Goal: Transaction & Acquisition: Purchase product/service

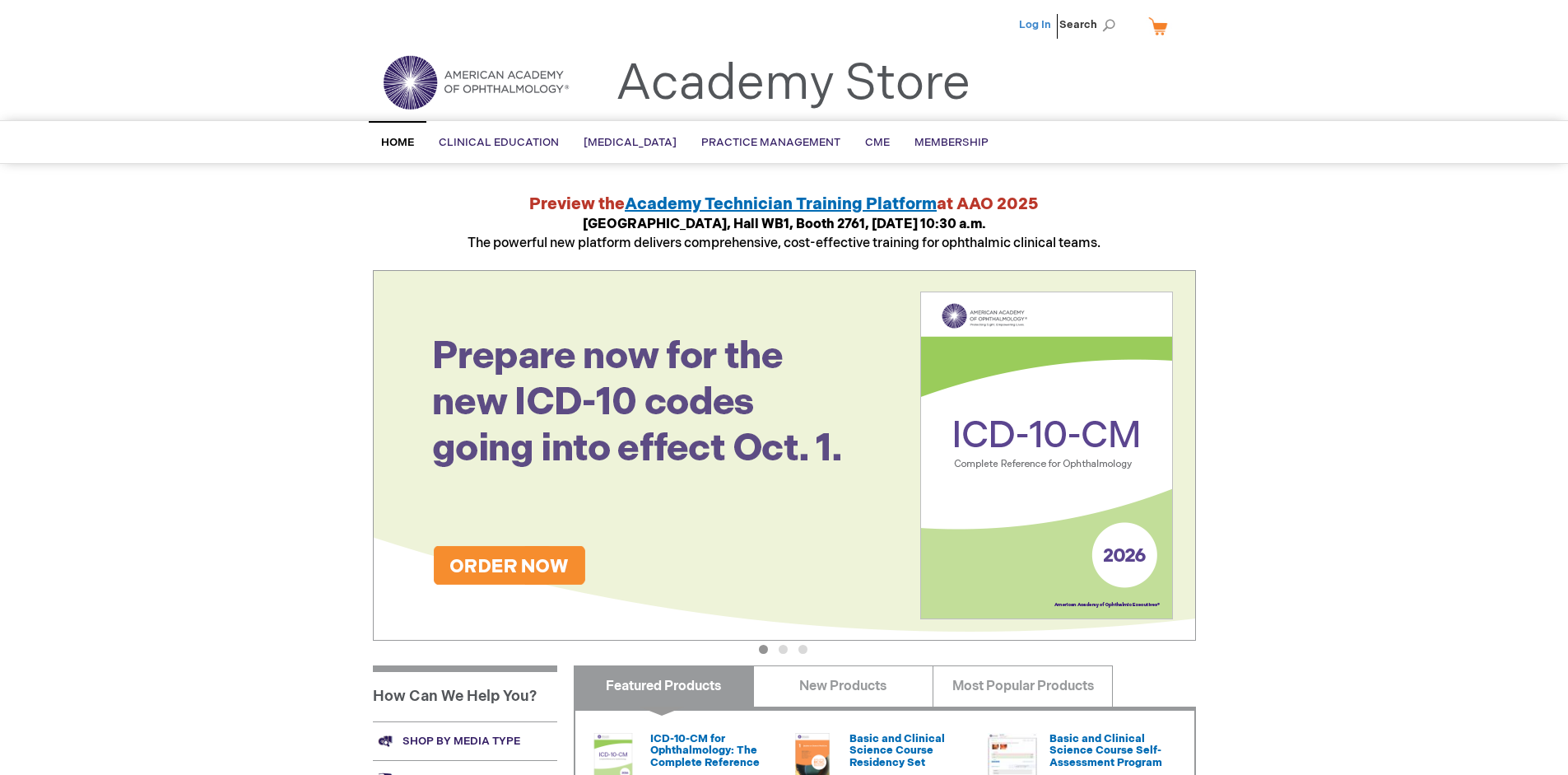
click at [1036, 25] on link "Log In" at bounding box center [1035, 24] width 32 height 13
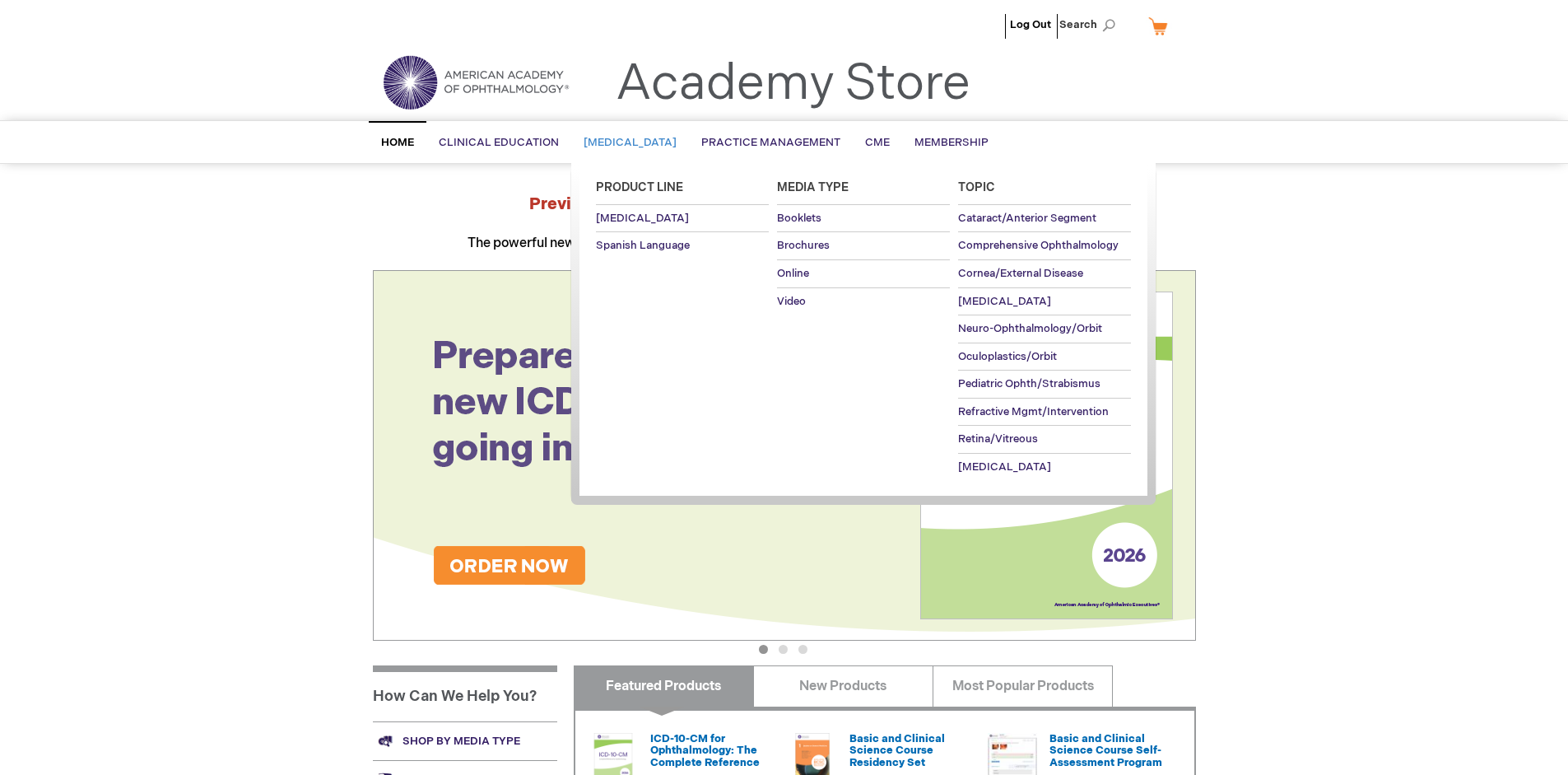
click at [636, 143] on span "[MEDICAL_DATA]" at bounding box center [630, 142] width 93 height 13
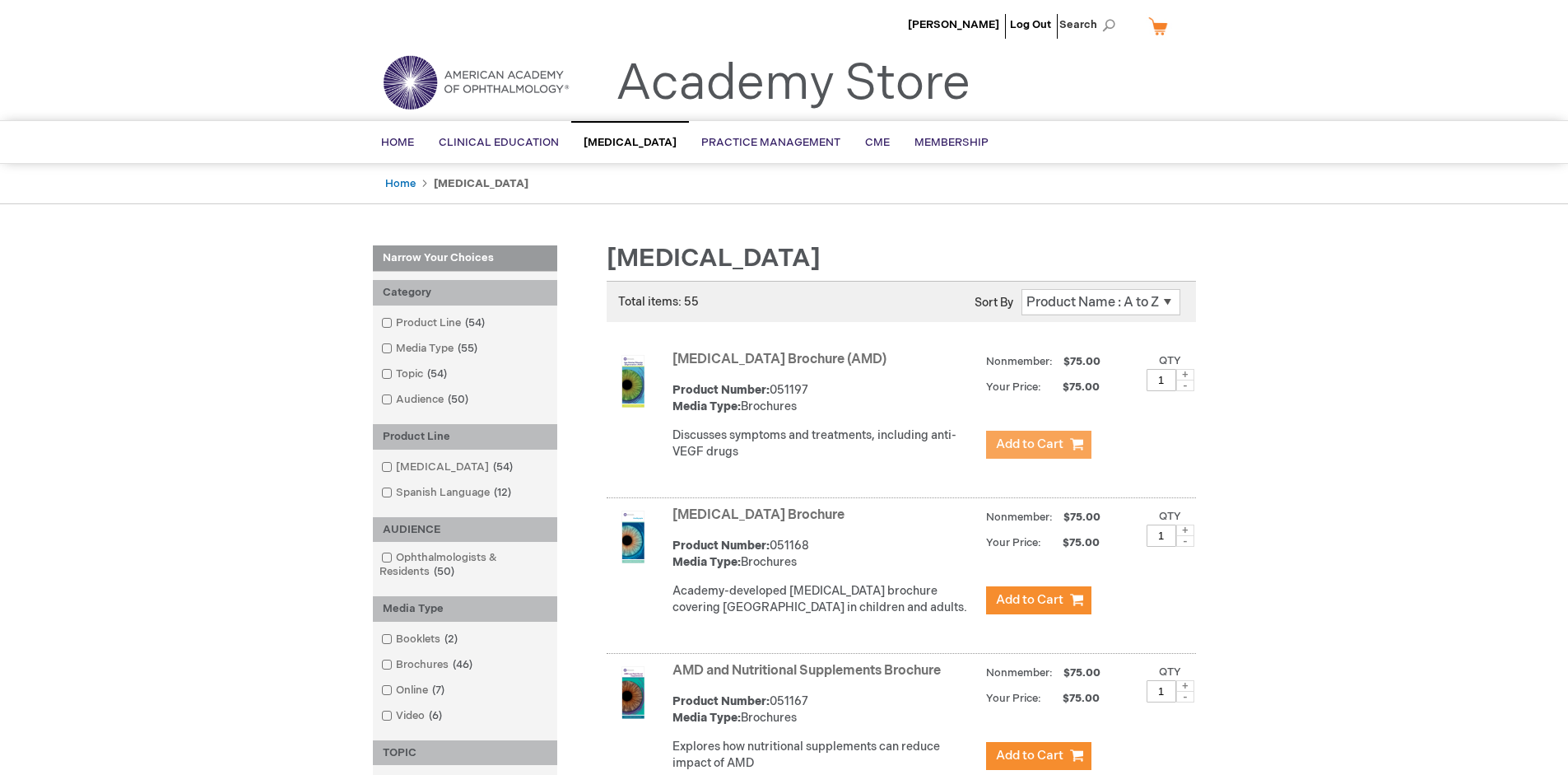
click at [1038, 445] on span "Add to Cart" at bounding box center [1030, 444] width 67 height 15
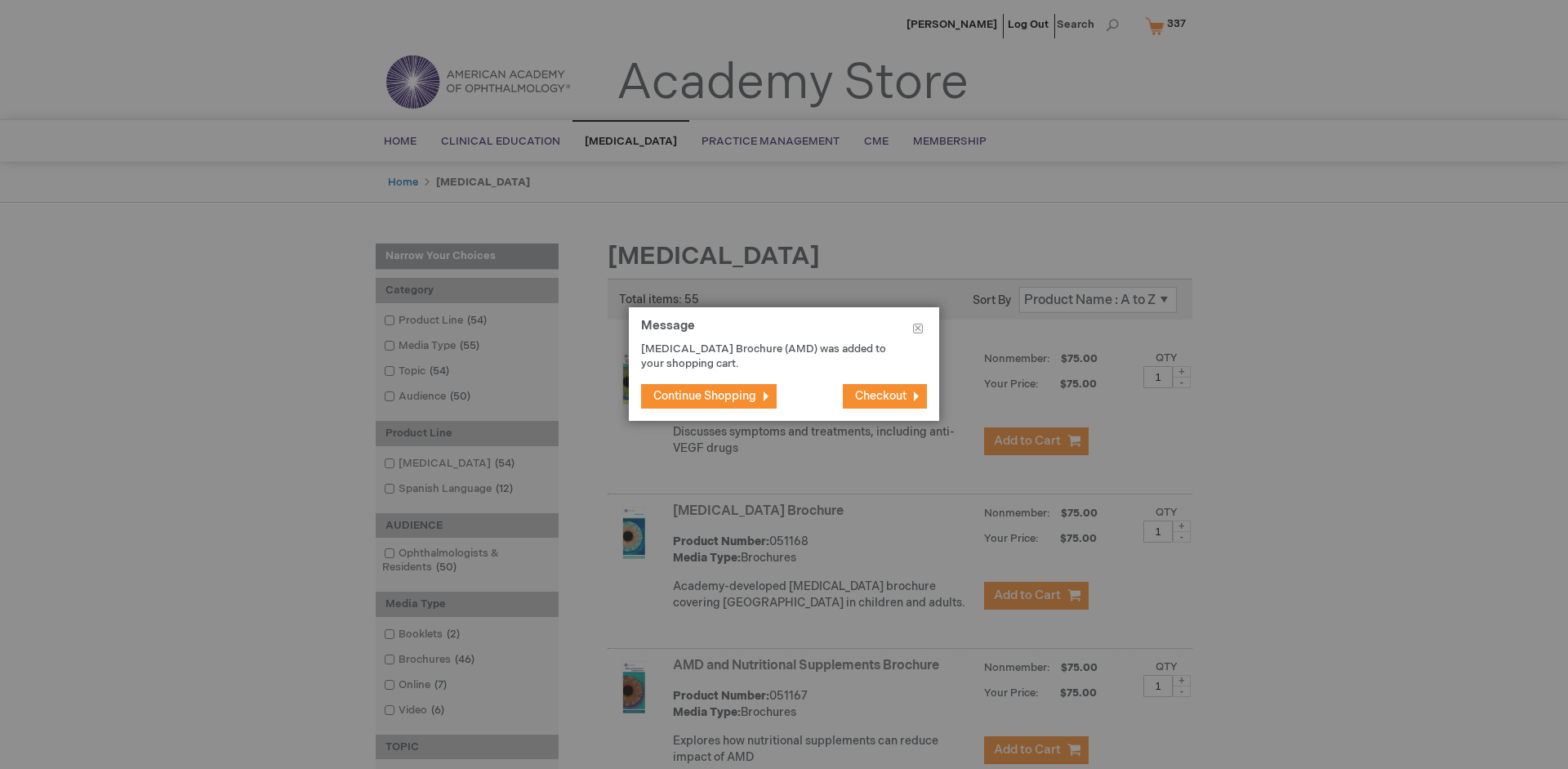
click at [705, 395] on span "Continue Shopping" at bounding box center [705, 396] width 103 height 14
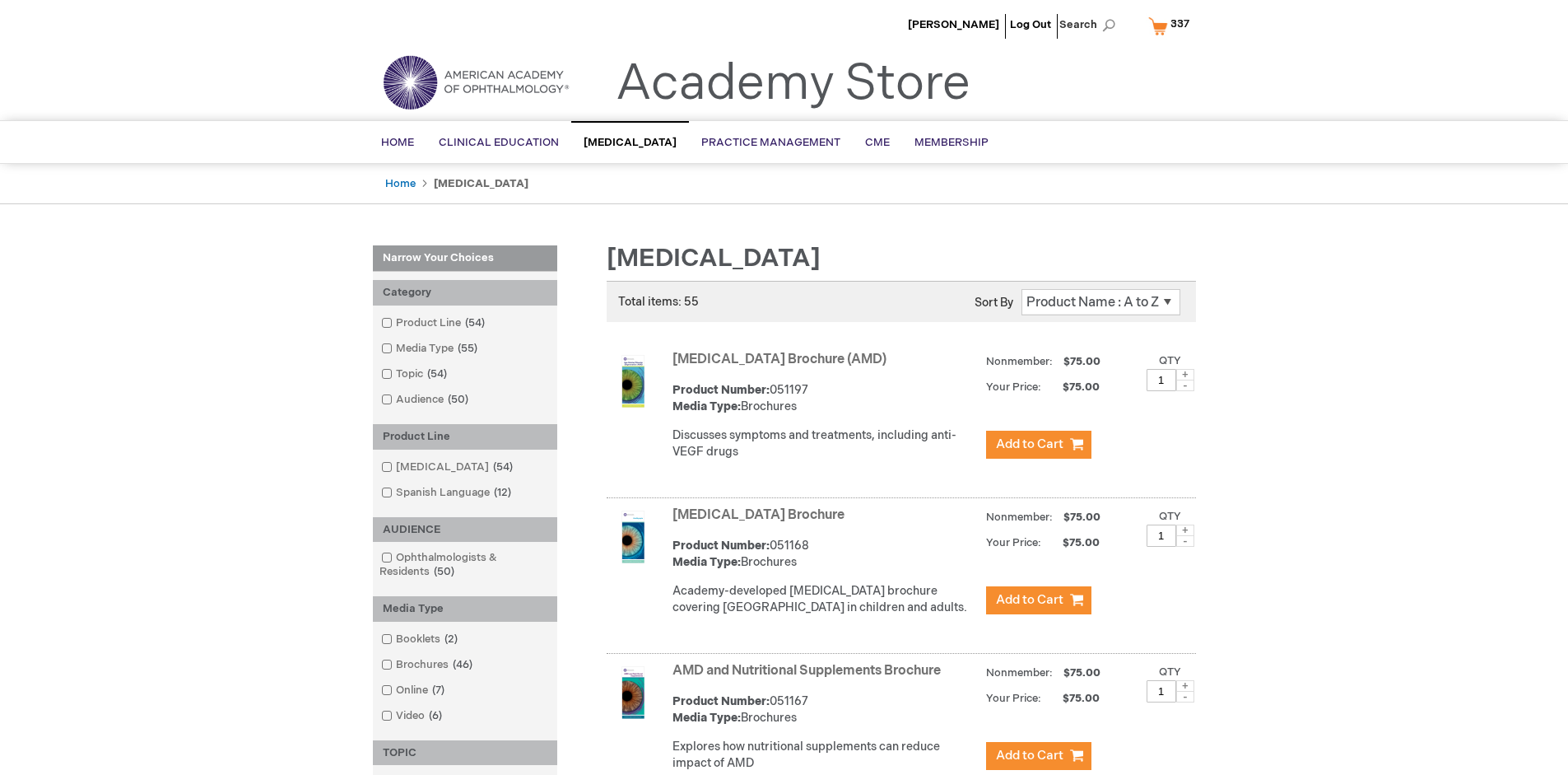
click at [810, 679] on link "AMD and Nutritional Supplements Brochure" at bounding box center [807, 671] width 268 height 15
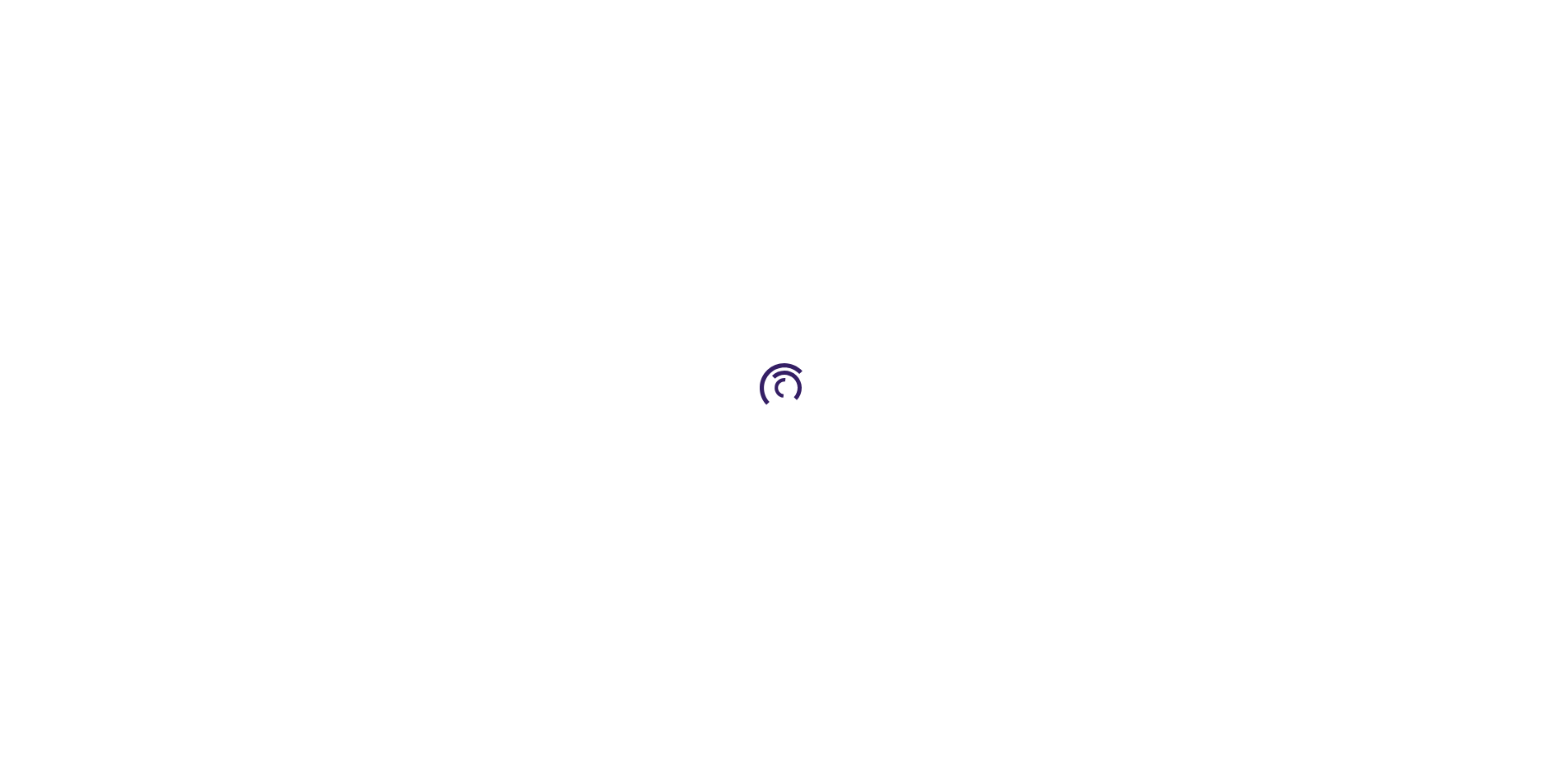
type input "1"
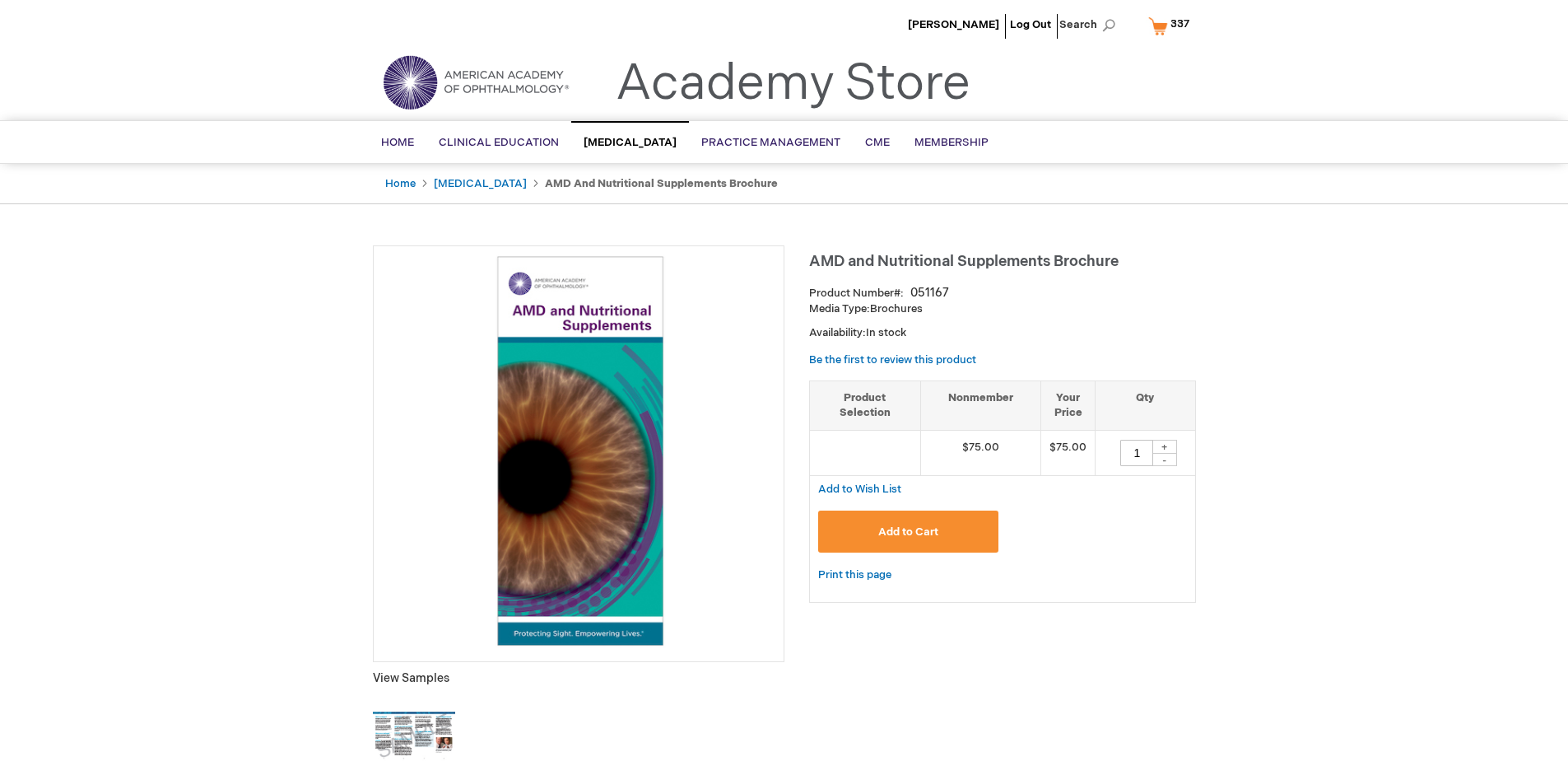
click at [908, 531] on span "Add to Cart" at bounding box center [908, 532] width 60 height 13
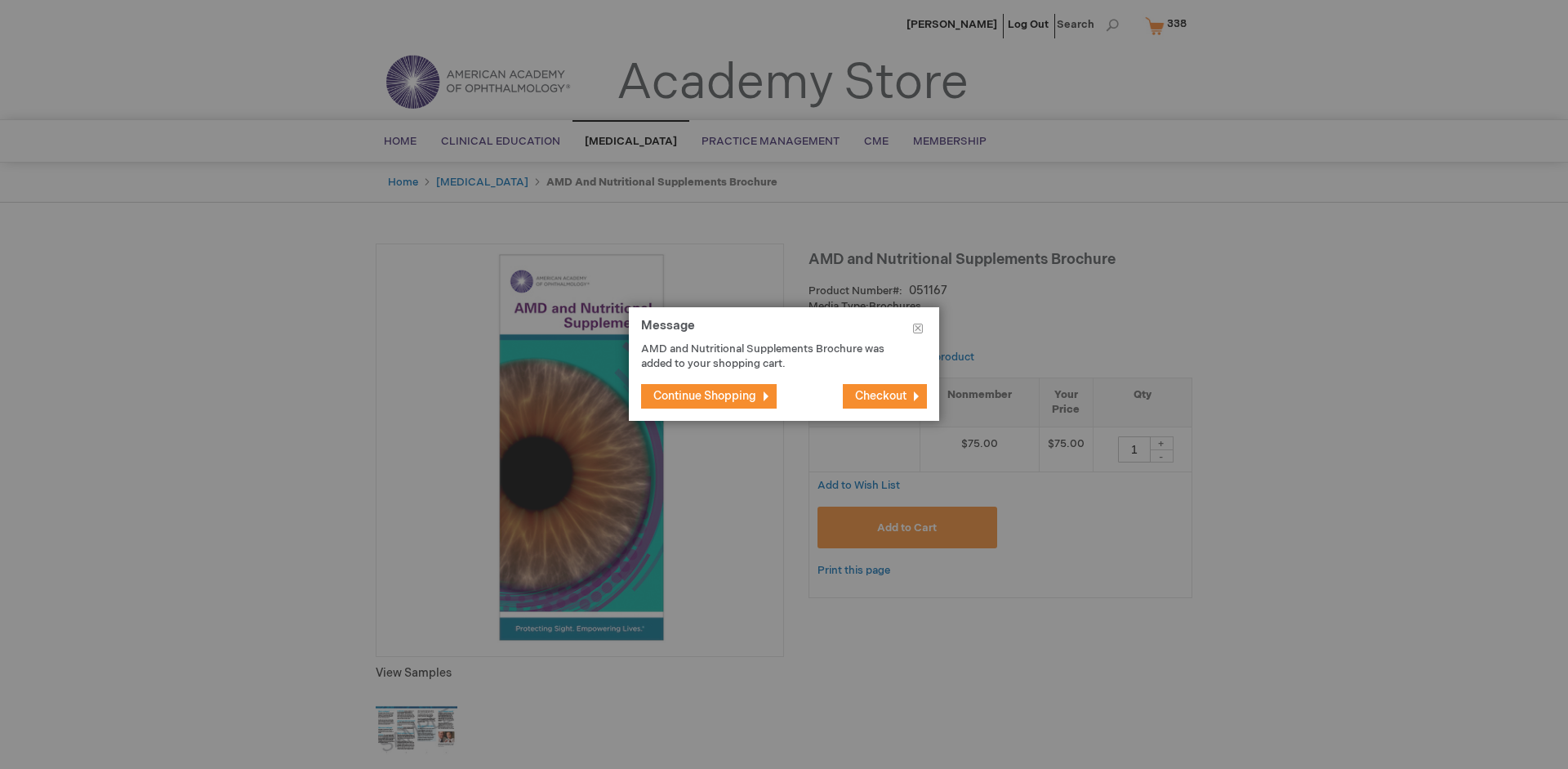
click at [705, 395] on span "Continue Shopping" at bounding box center [705, 396] width 103 height 14
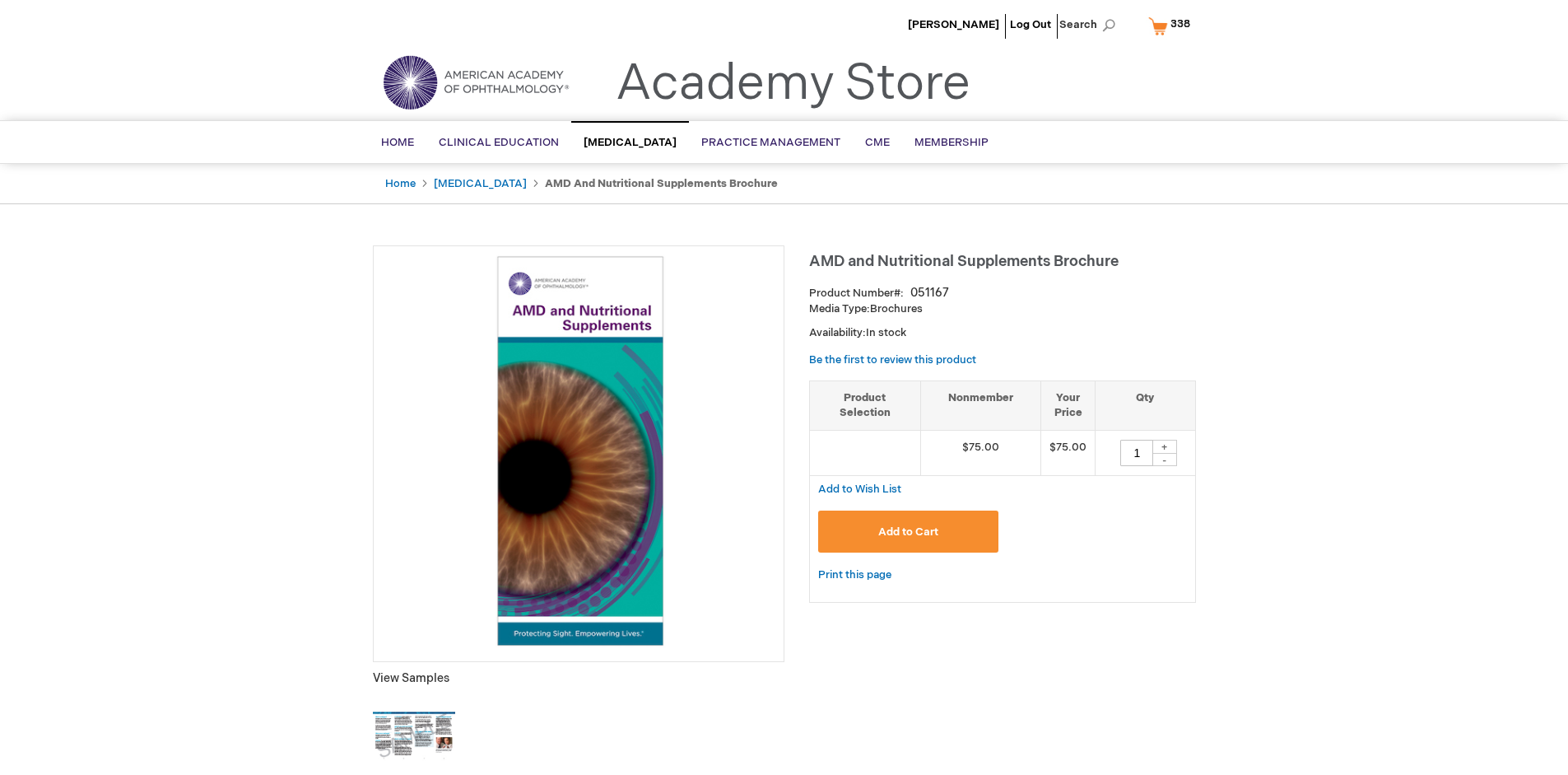
click at [1172, 26] on span "338" at bounding box center [1180, 23] width 20 height 13
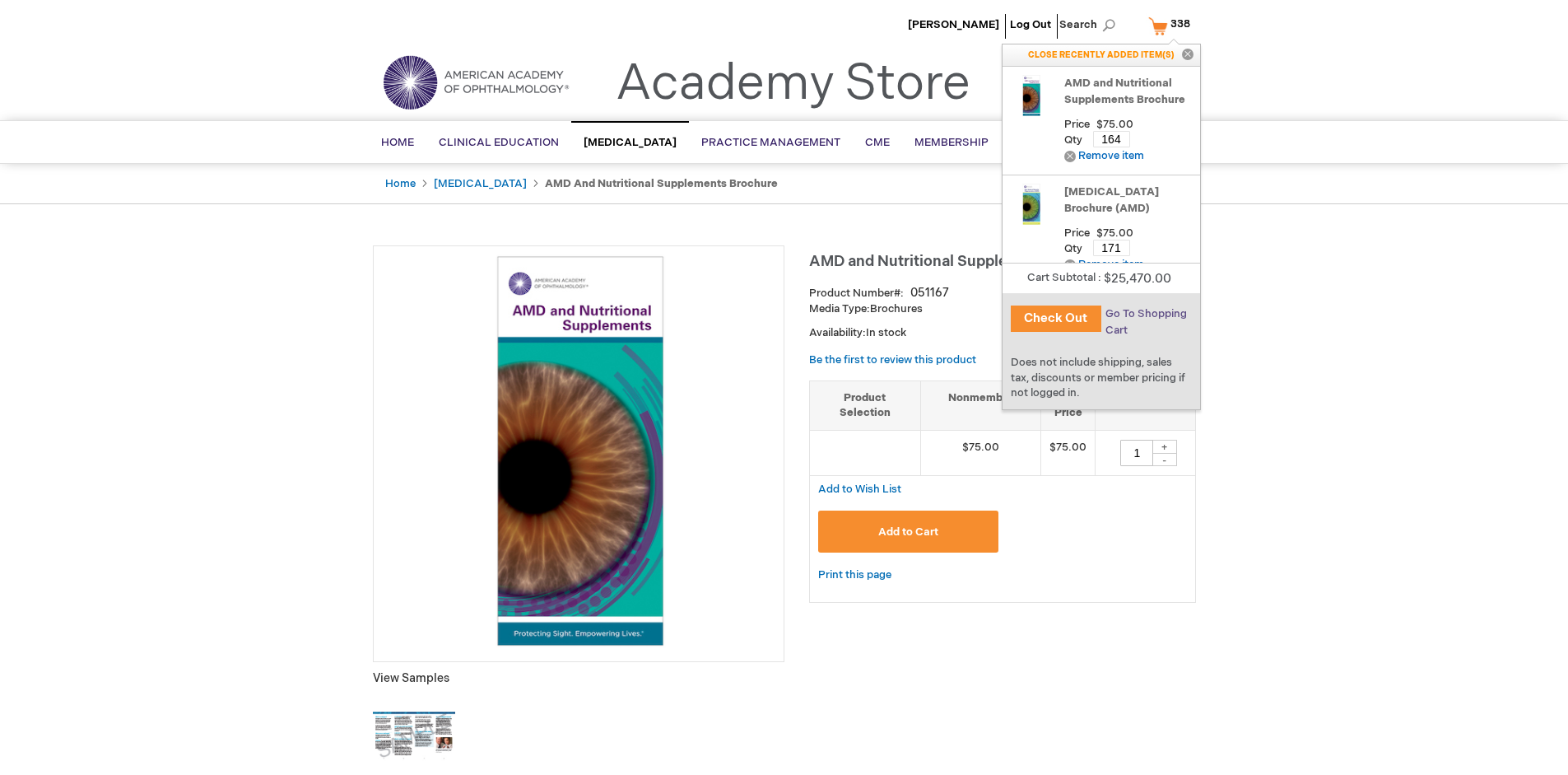
click at [1145, 314] on span "Go To Shopping Cart" at bounding box center [1146, 322] width 82 height 29
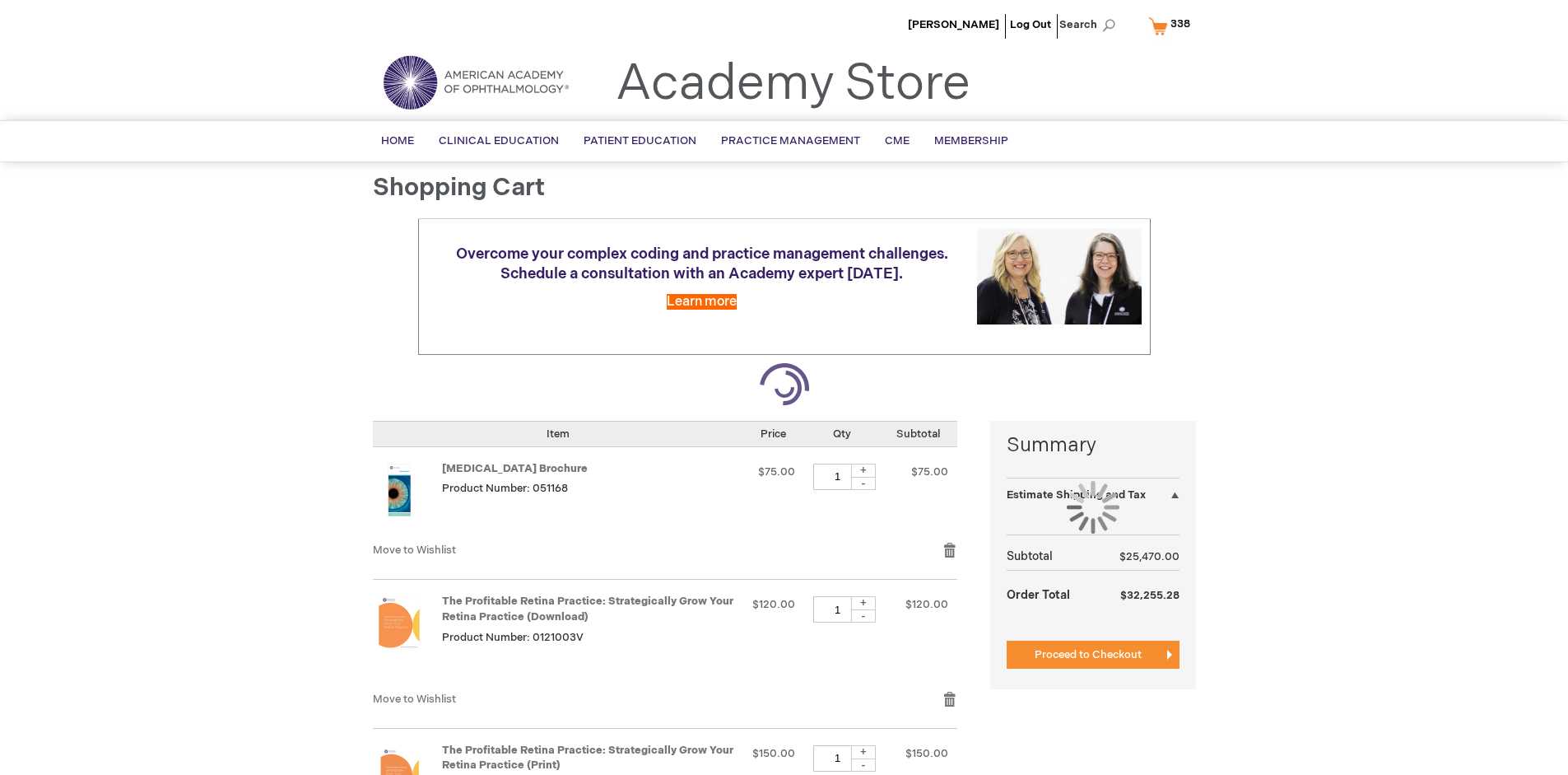
select select "US"
select select "41"
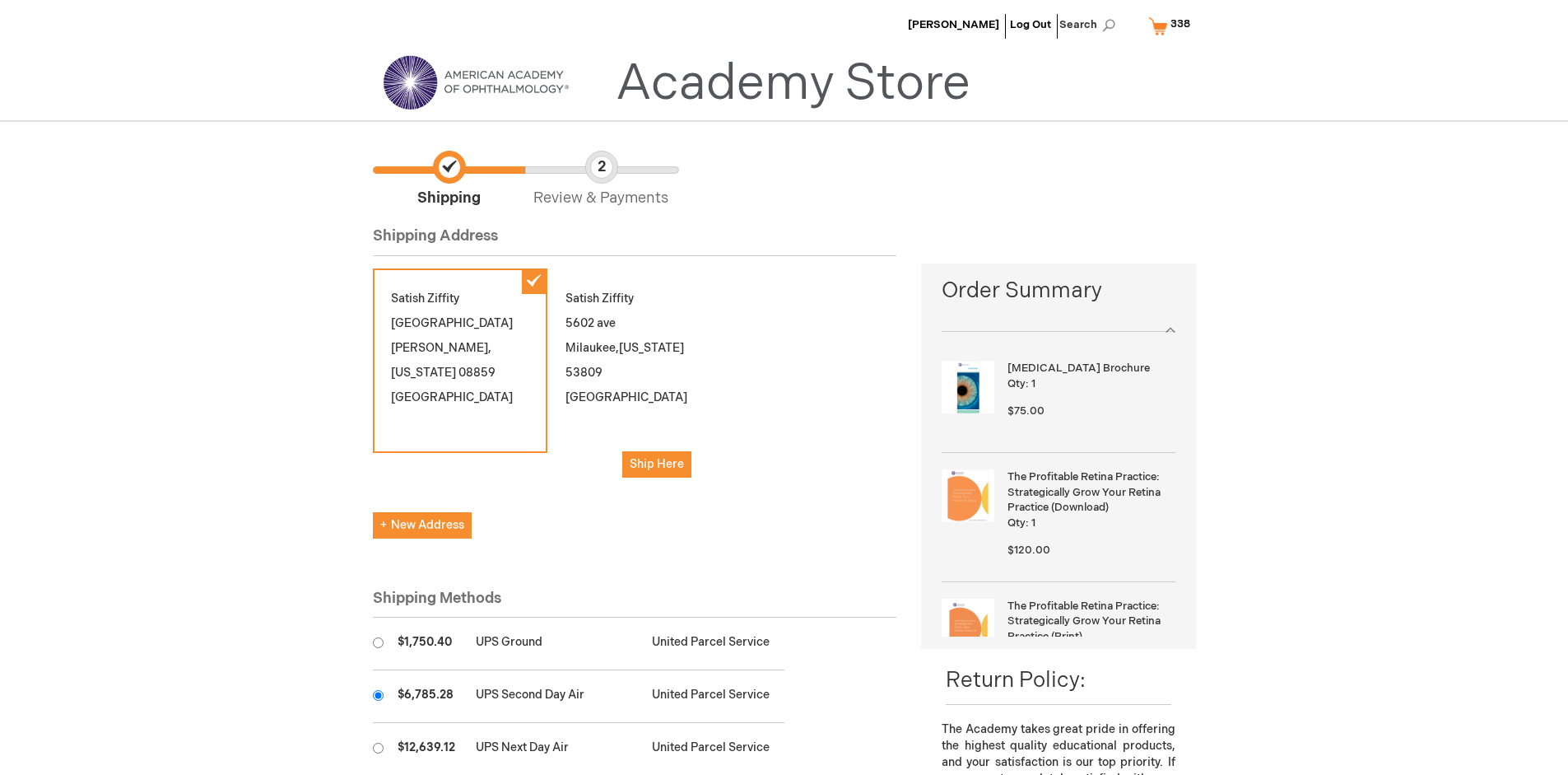
click at [378, 695] on input "radio" at bounding box center [378, 695] width 10 height 10
